Goal: Navigation & Orientation: Find specific page/section

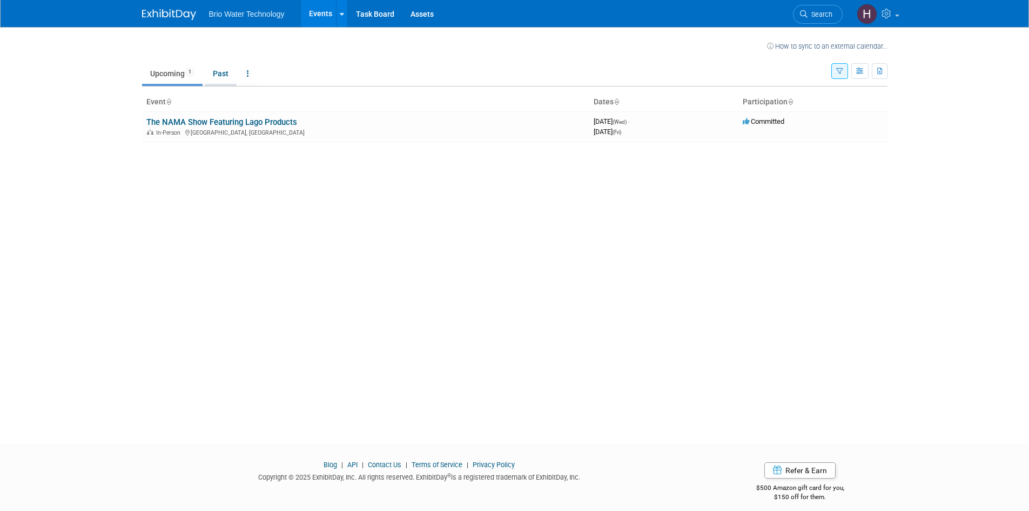
click at [228, 72] on link "Past" at bounding box center [221, 73] width 32 height 21
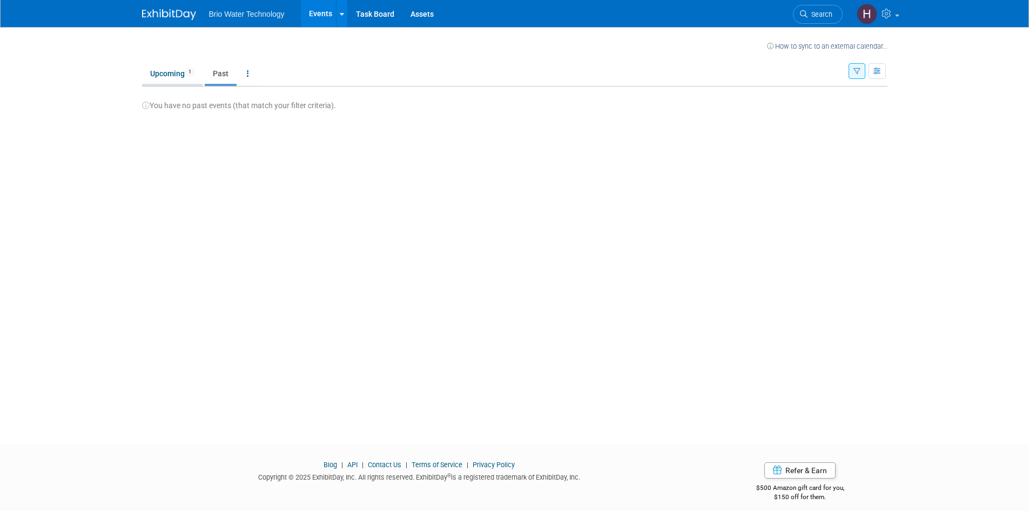
click at [170, 74] on link "Upcoming 1" at bounding box center [172, 73] width 61 height 21
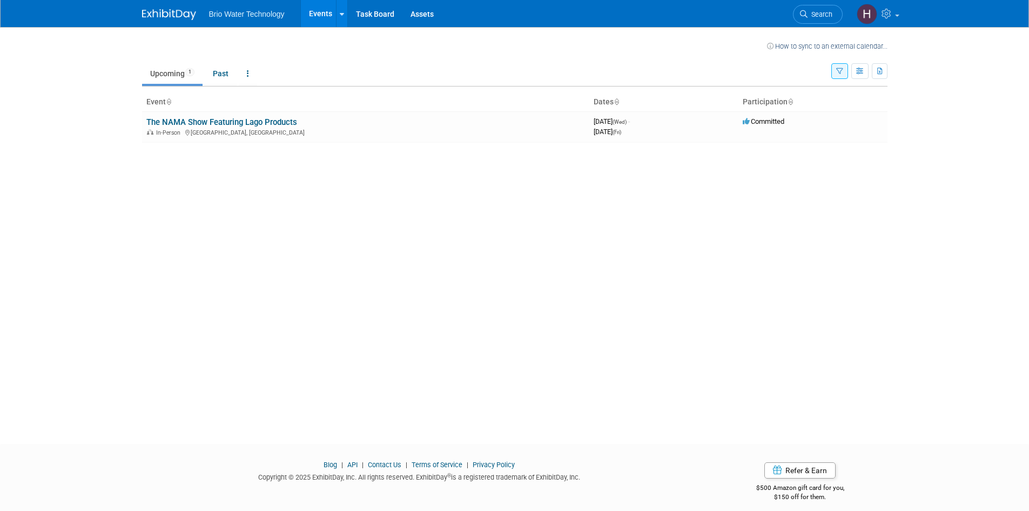
click at [311, 10] on link "Events" at bounding box center [320, 13] width 39 height 27
click at [342, 14] on icon at bounding box center [342, 14] width 4 height 7
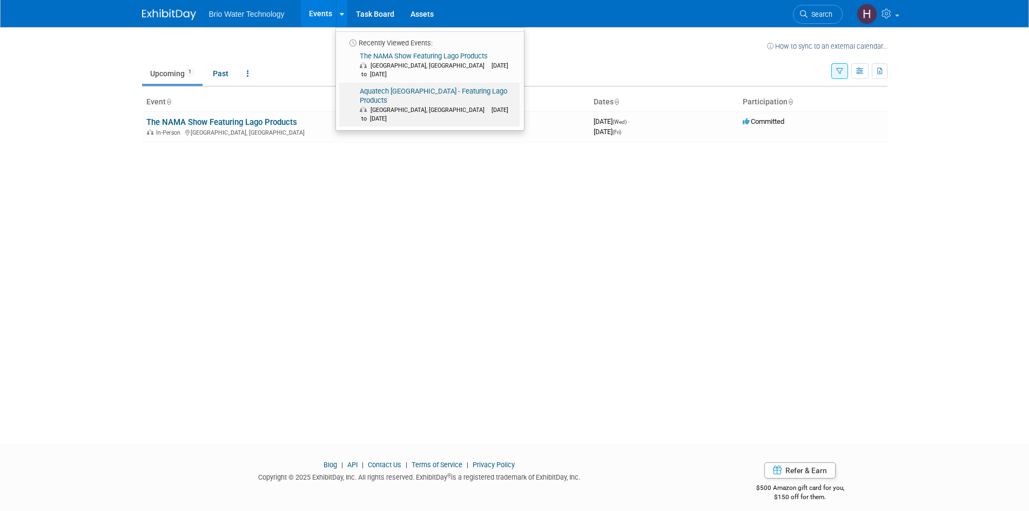
click at [366, 83] on link "Aquatech [GEOGRAPHIC_DATA] - Featuring Lago Products [GEOGRAPHIC_DATA], [GEOGRA…" at bounding box center [429, 105] width 180 height 44
